Goal: Task Accomplishment & Management: Use online tool/utility

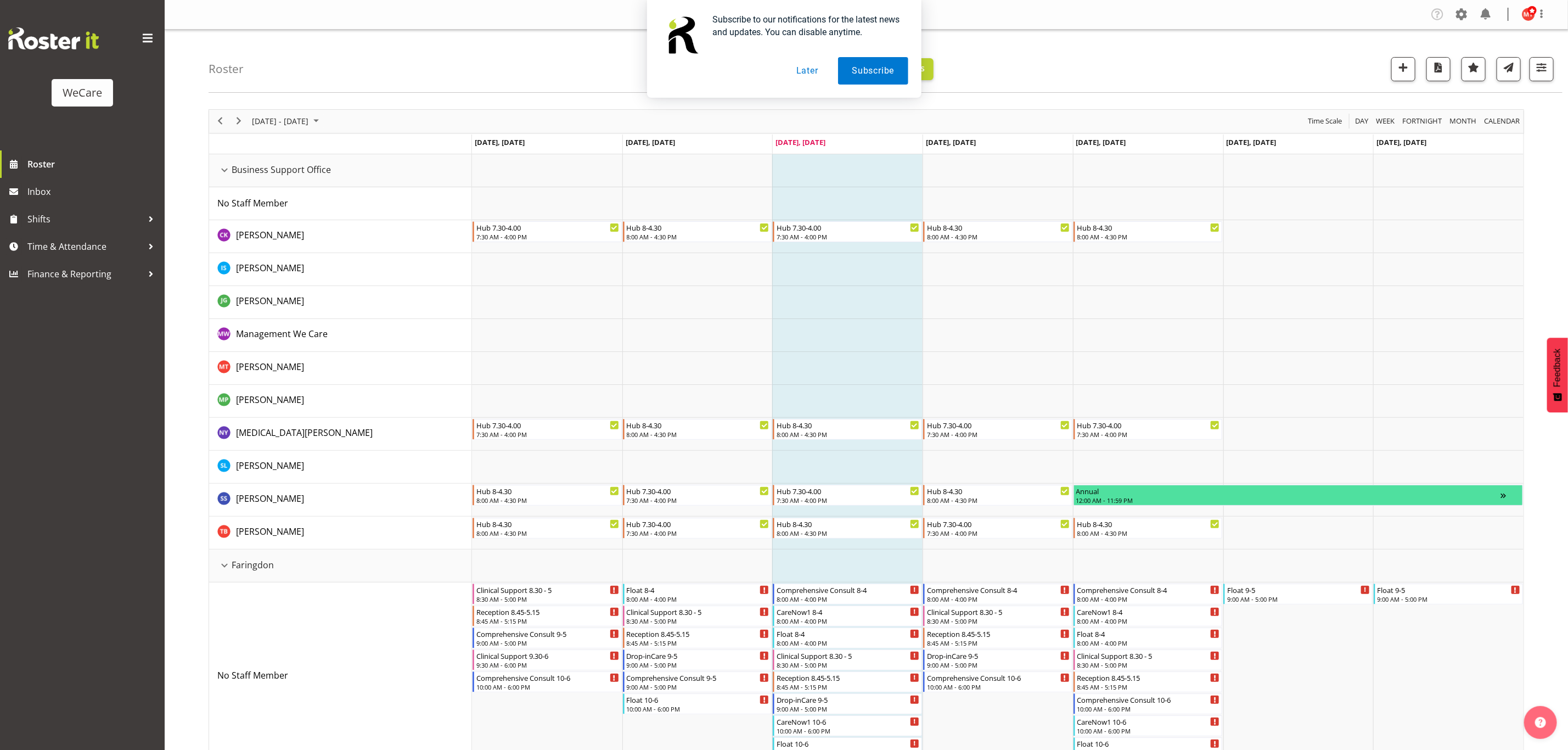
click at [226, 173] on div "Business Support Office resource" at bounding box center [224, 170] width 14 height 14
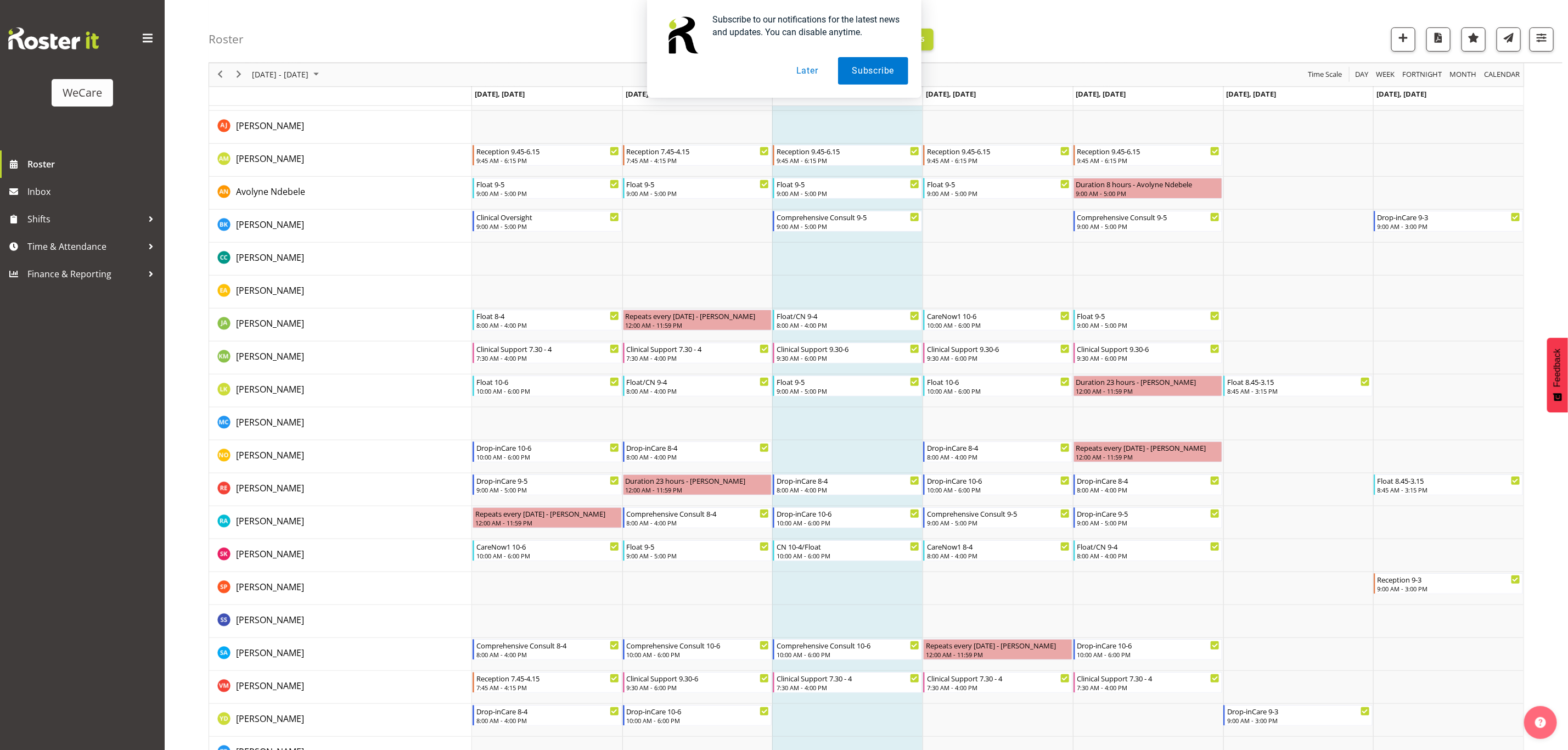
scroll to position [412, 0]
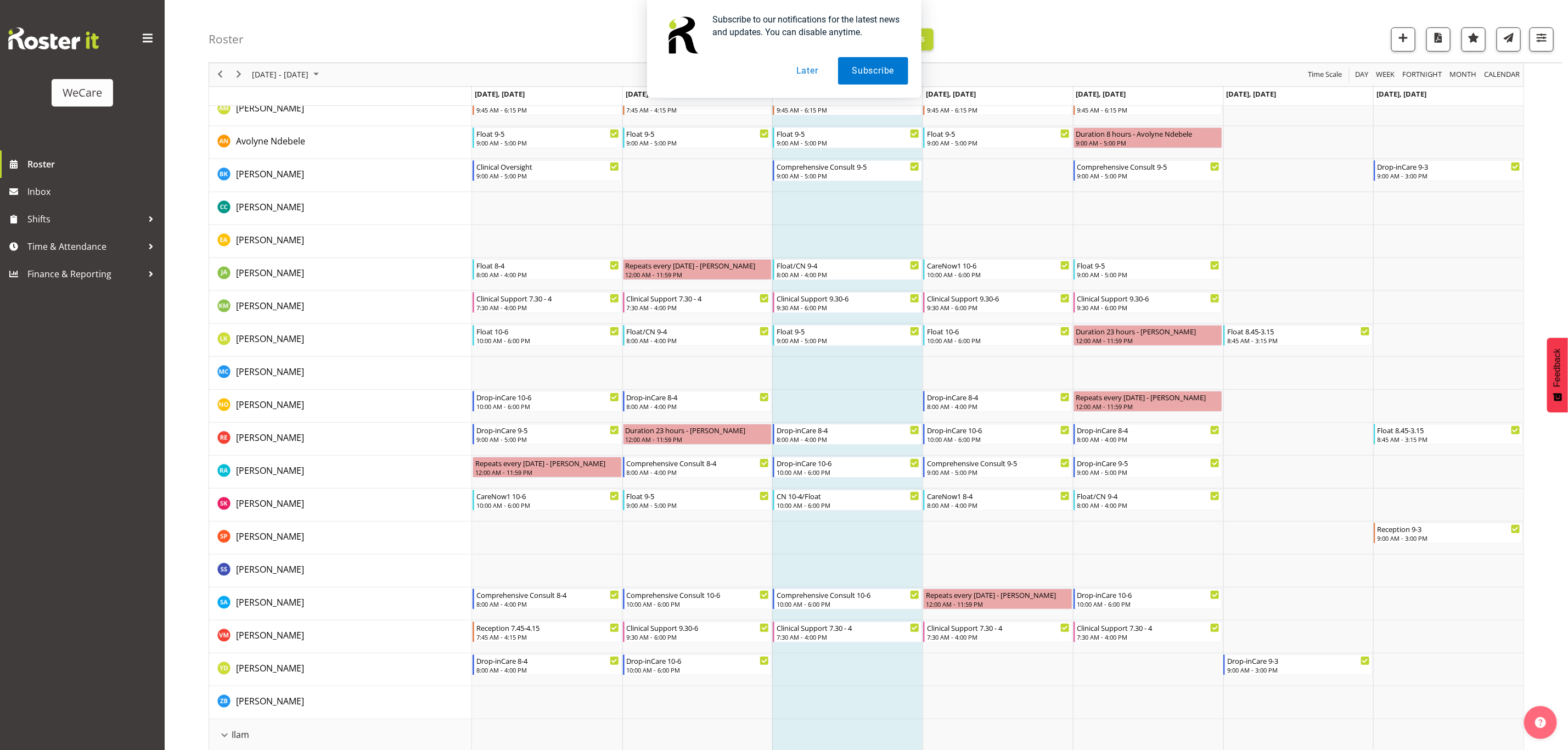
click at [241, 75] on div "Subscribe to our notifications for the latest news and updates. You can disable…" at bounding box center [784, 49] width 1568 height 97
click at [807, 71] on button "Later" at bounding box center [807, 71] width 49 height 27
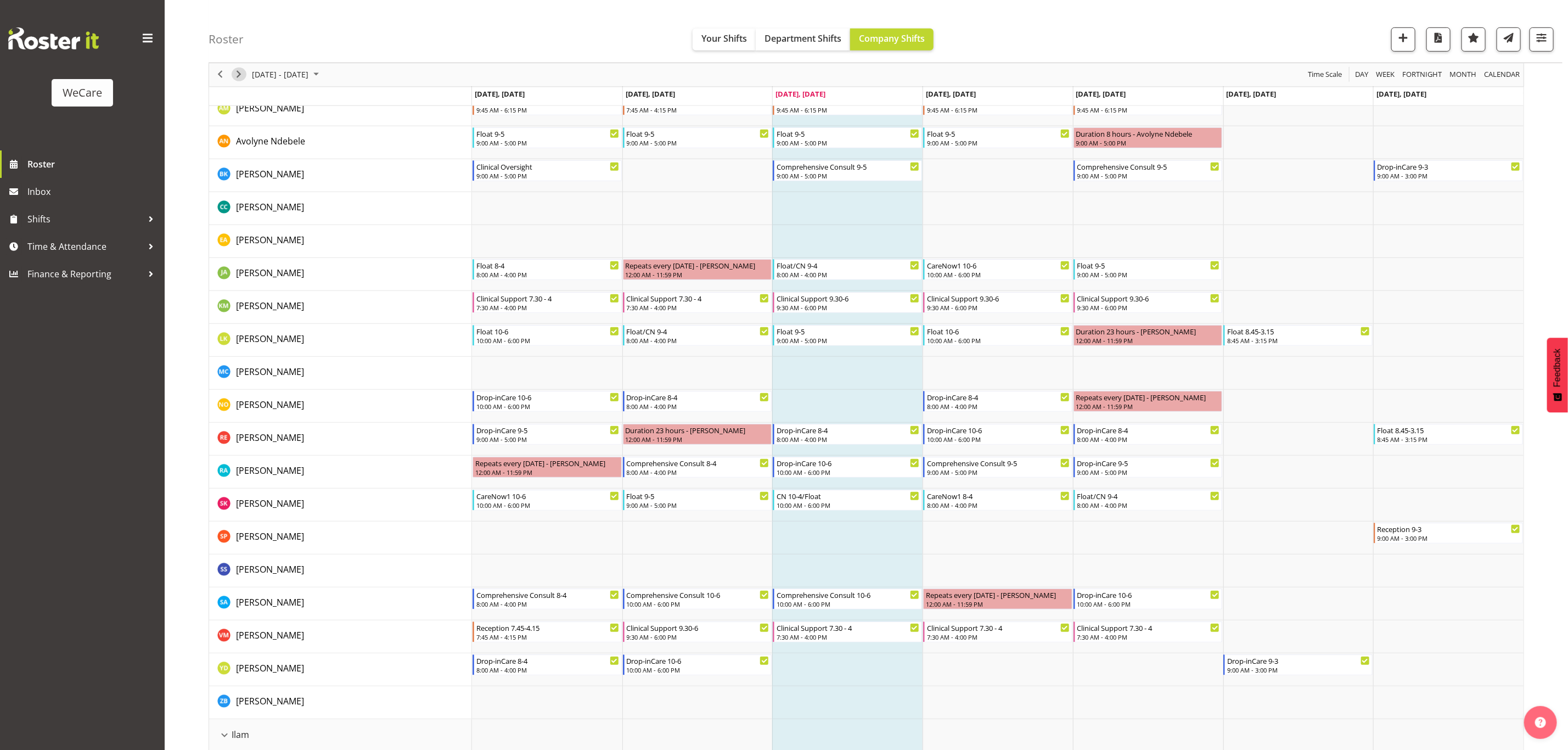
click at [237, 71] on span "Next" at bounding box center [239, 75] width 13 height 14
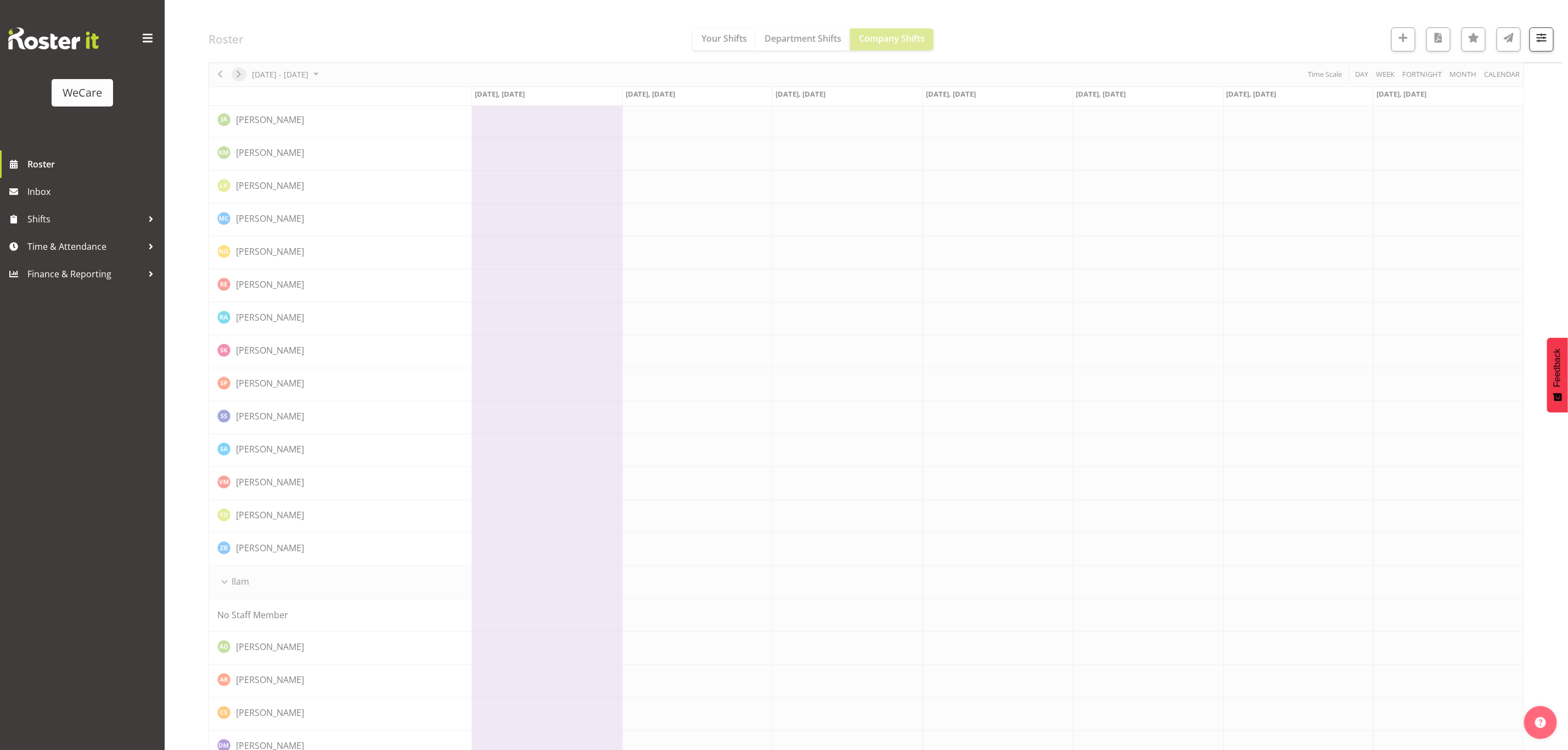
scroll to position [0, 0]
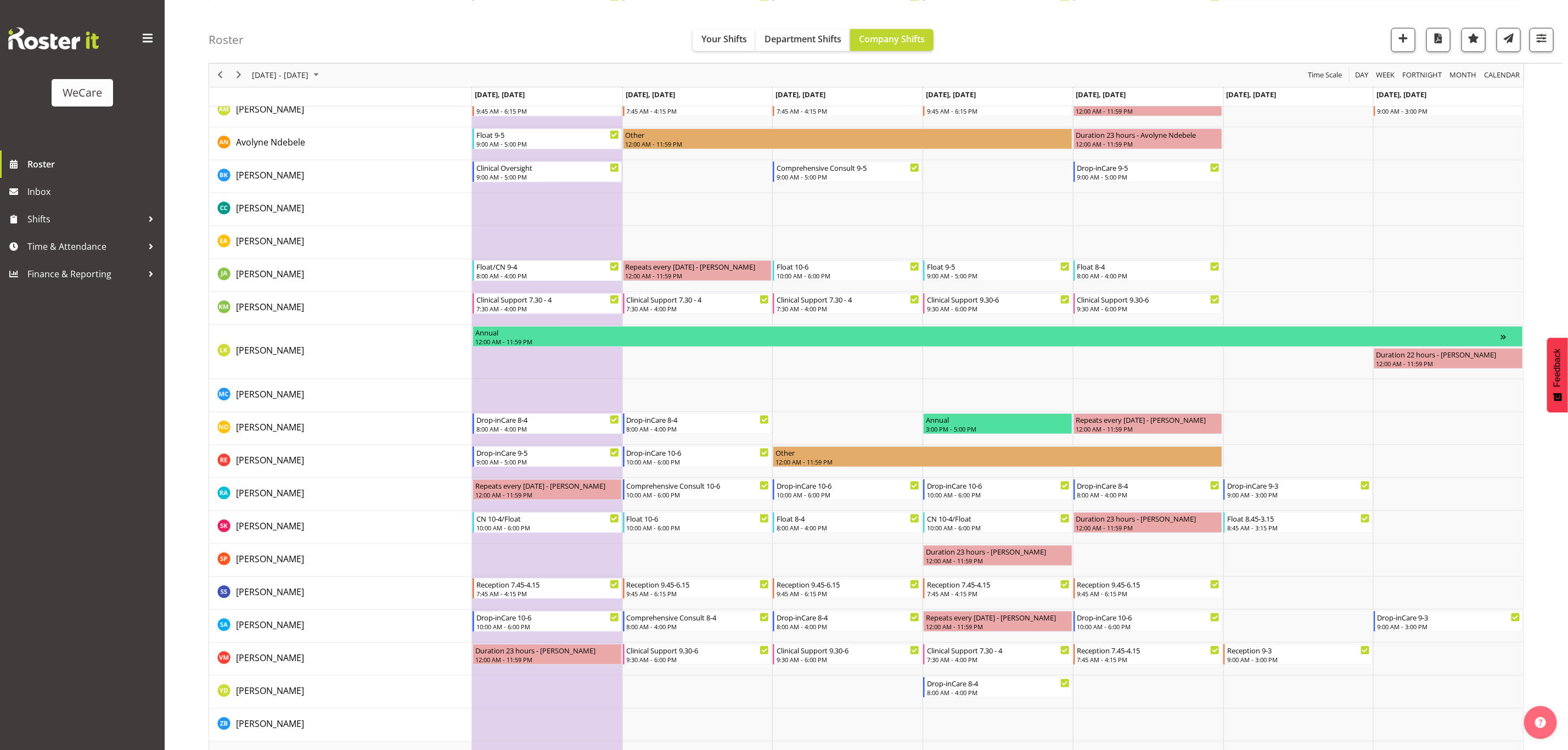
scroll to position [823, 0]
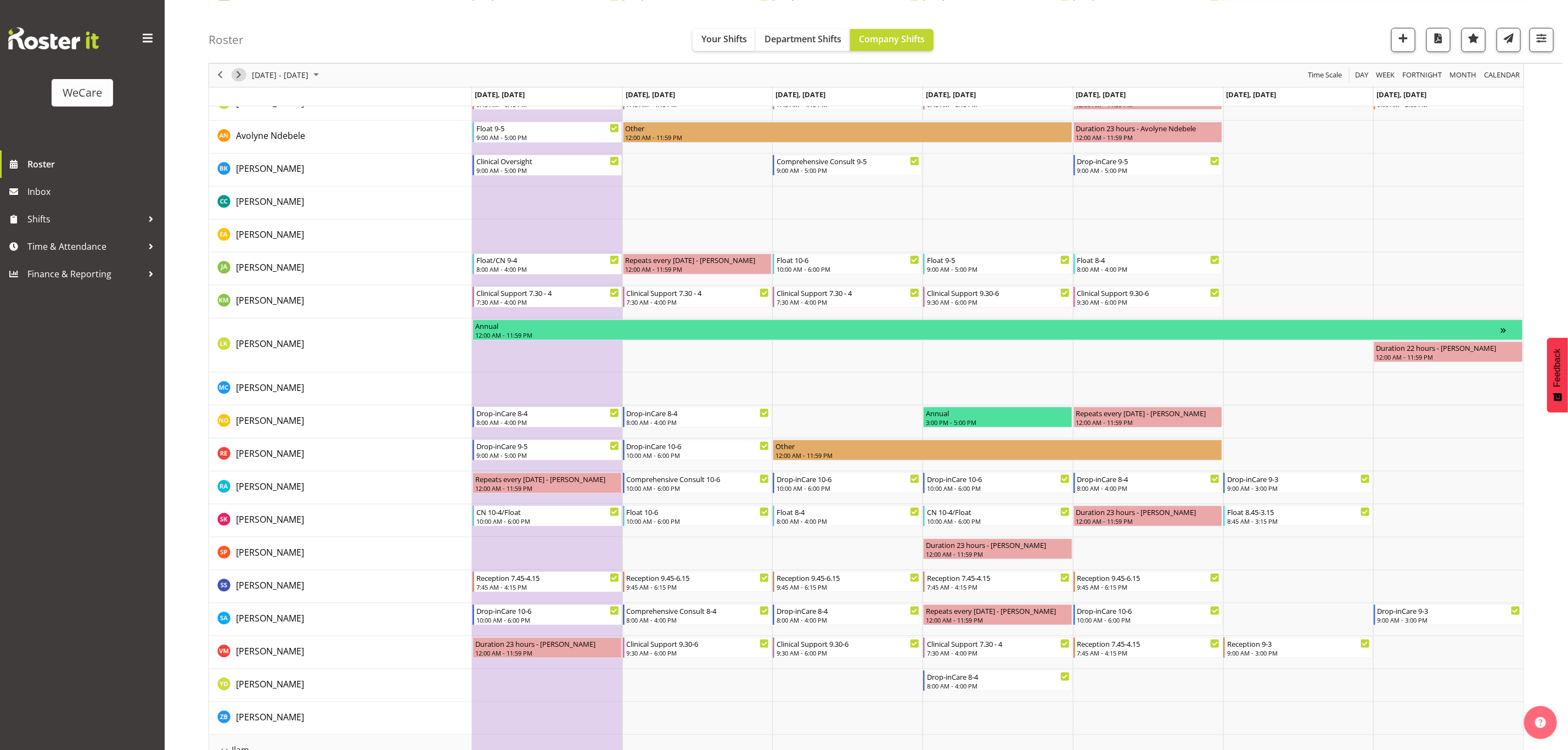
click at [242, 72] on span "Next" at bounding box center [239, 75] width 13 height 14
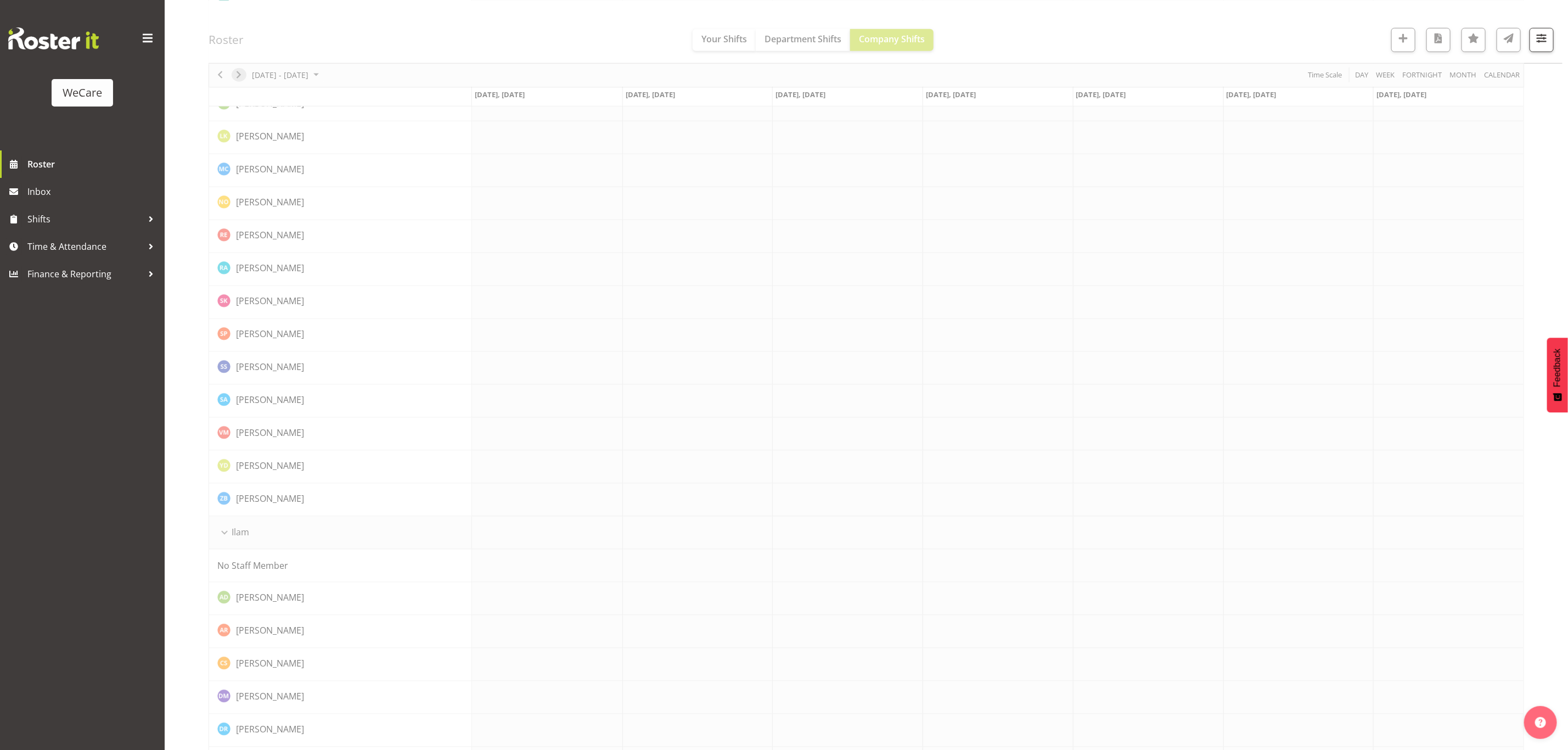
scroll to position [0, 0]
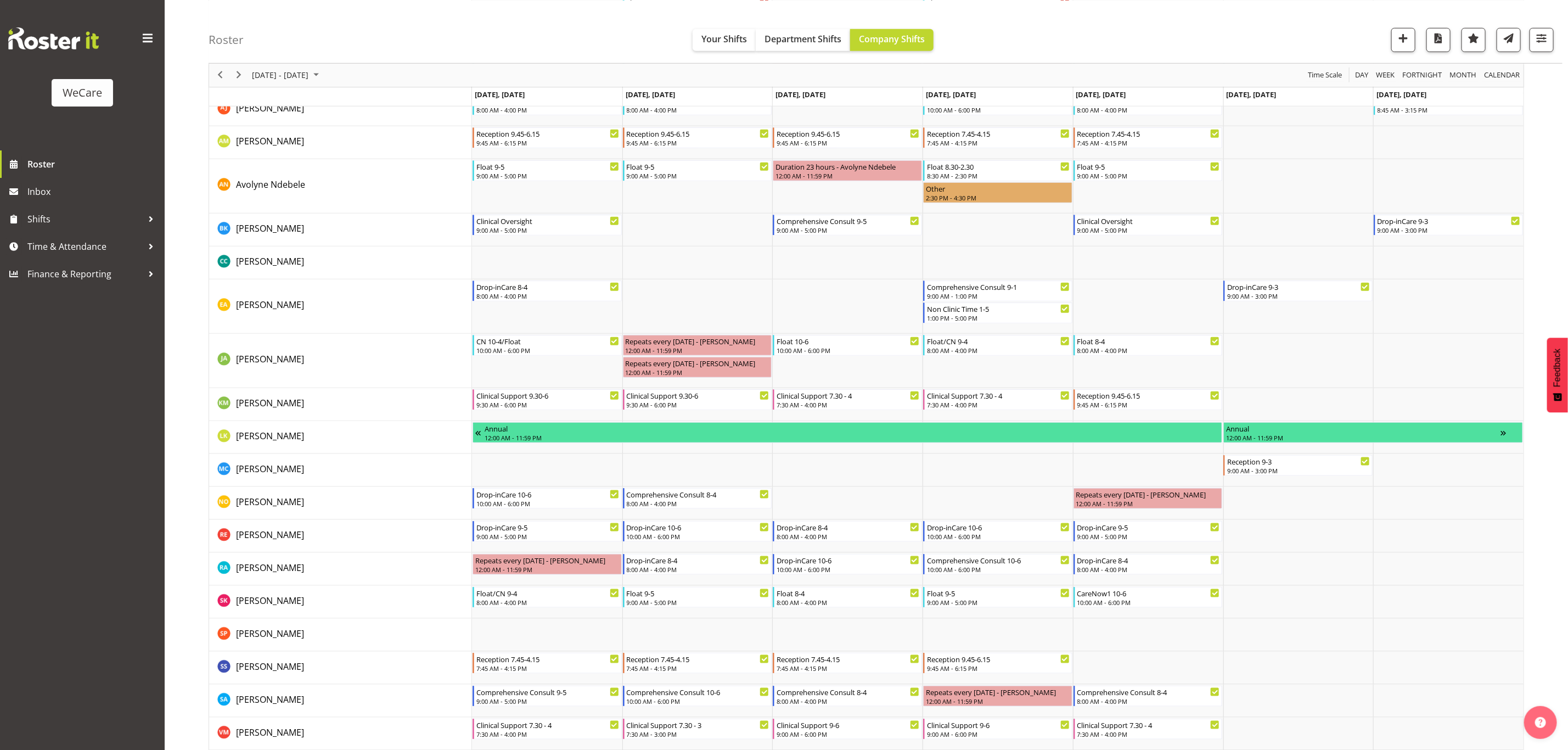
scroll to position [823, 0]
